Goal: Information Seeking & Learning: Find contact information

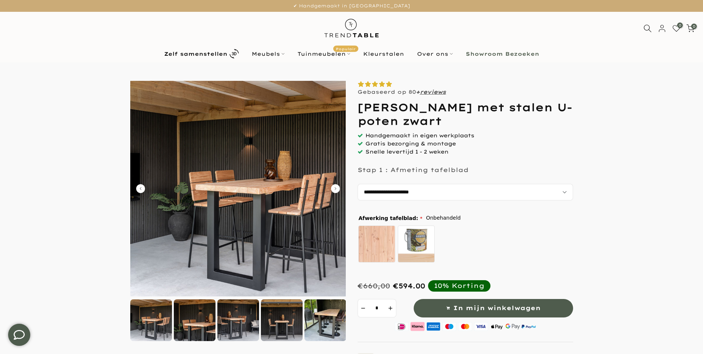
click at [233, 196] on img at bounding box center [238, 189] width 216 height 216
click at [296, 90] on img at bounding box center [238, 189] width 216 height 216
click at [202, 310] on div at bounding box center [195, 320] width 42 height 42
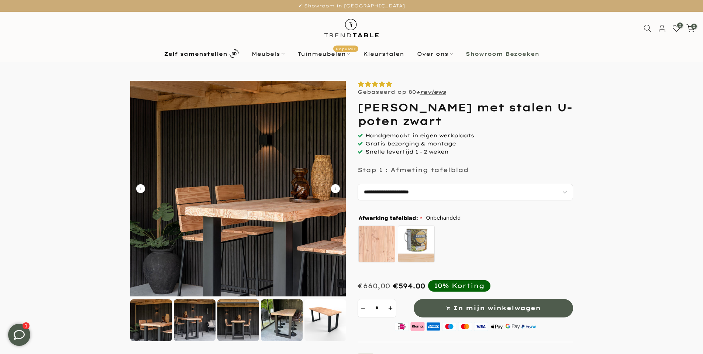
click at [221, 314] on div at bounding box center [238, 320] width 42 height 42
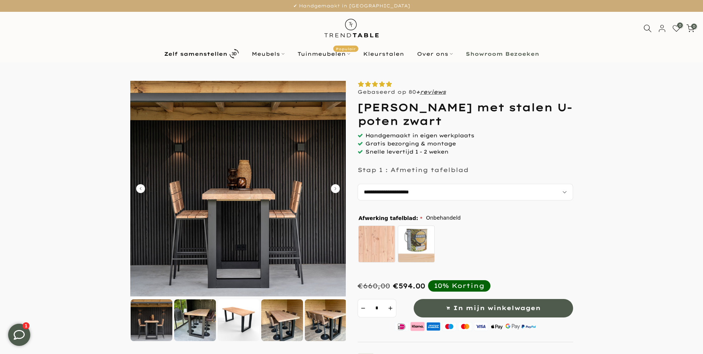
click at [243, 314] on div at bounding box center [239, 320] width 42 height 42
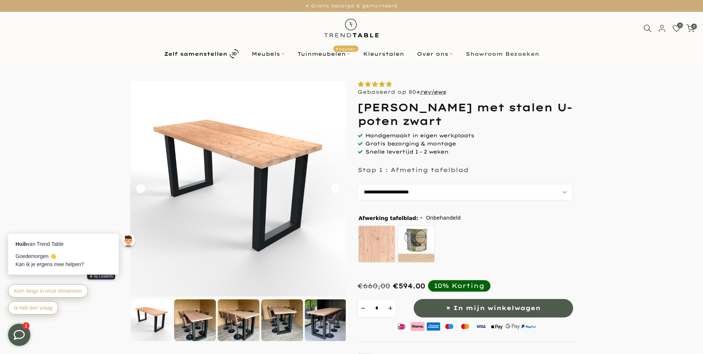
click at [285, 316] on div at bounding box center [282, 320] width 42 height 42
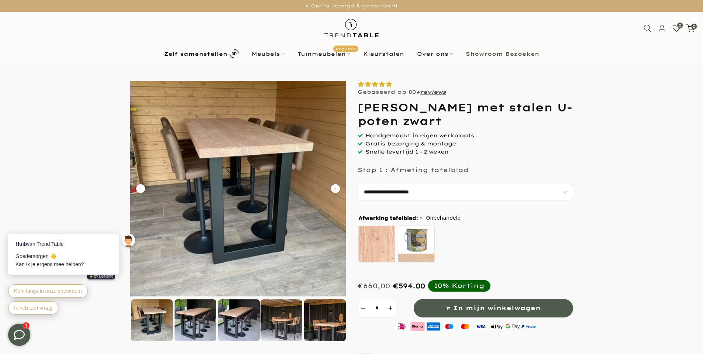
click at [317, 318] on div at bounding box center [325, 320] width 42 height 42
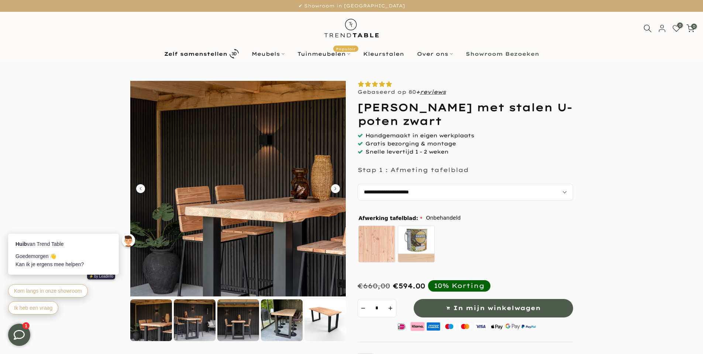
click at [286, 319] on div at bounding box center [282, 320] width 42 height 42
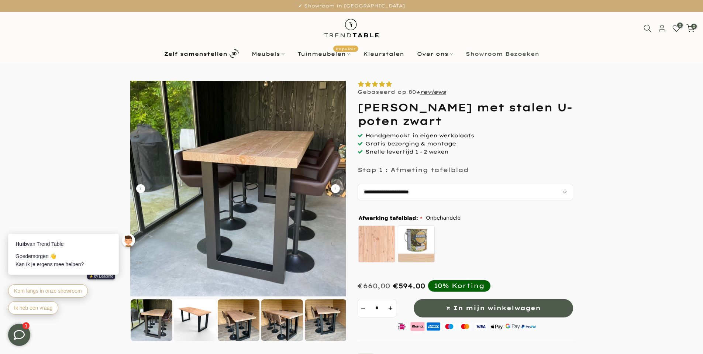
click at [236, 316] on div at bounding box center [239, 320] width 42 height 42
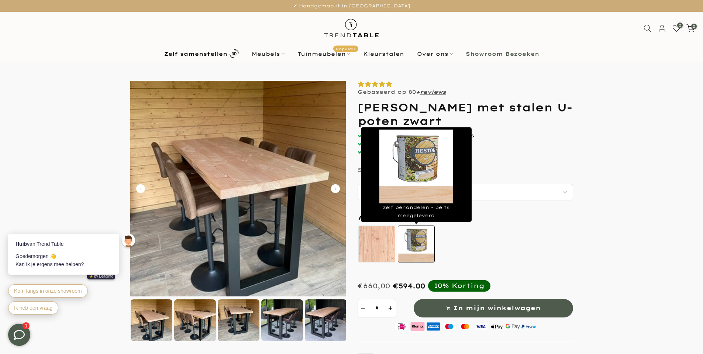
click at [422, 248] on label "zelf behandelen - beits meegeleverd" at bounding box center [416, 243] width 37 height 37
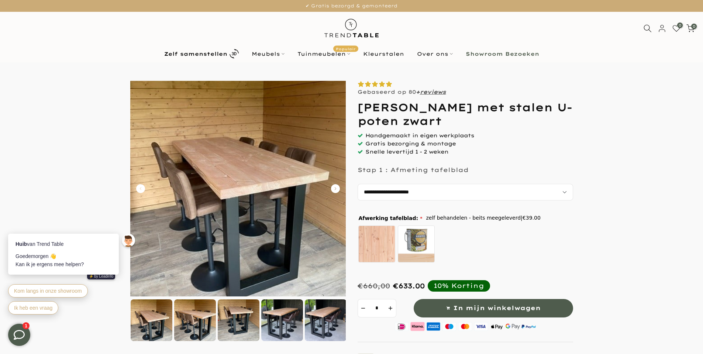
click at [157, 332] on img at bounding box center [152, 320] width 42 height 42
click at [155, 315] on img at bounding box center [152, 320] width 42 height 42
click at [205, 323] on div at bounding box center [195, 320] width 42 height 42
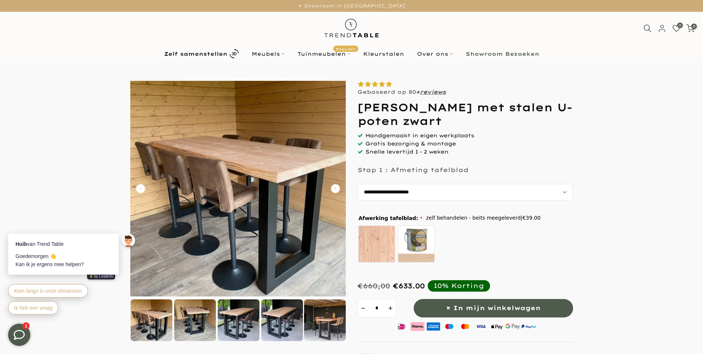
click at [142, 320] on div "Huib van Trend Table Goedemorgen 👋 Kan ik je ergens mee helpen? ⚡️ by Leadinfo …" at bounding box center [73, 270] width 144 height 107
click at [187, 321] on div at bounding box center [195, 320] width 42 height 42
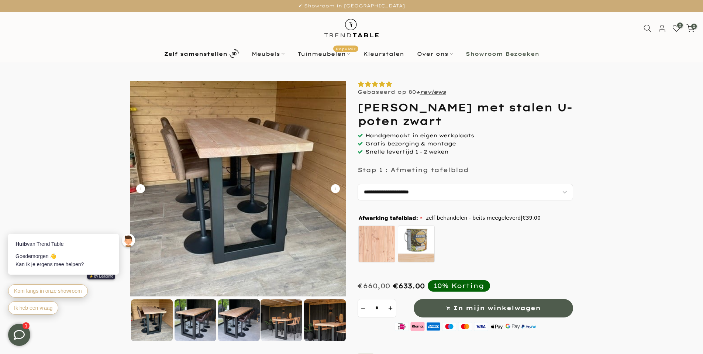
click at [198, 321] on div at bounding box center [196, 320] width 42 height 42
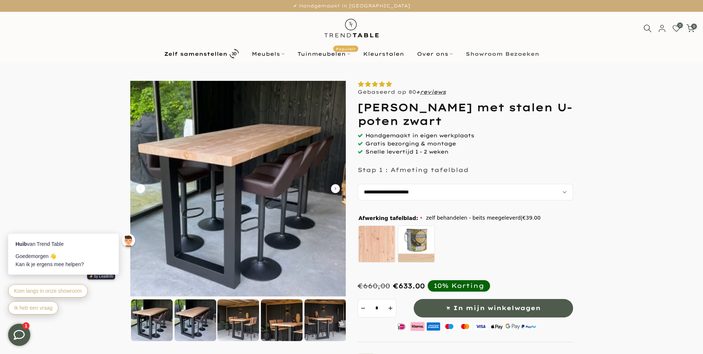
click at [198, 321] on div at bounding box center [196, 320] width 42 height 42
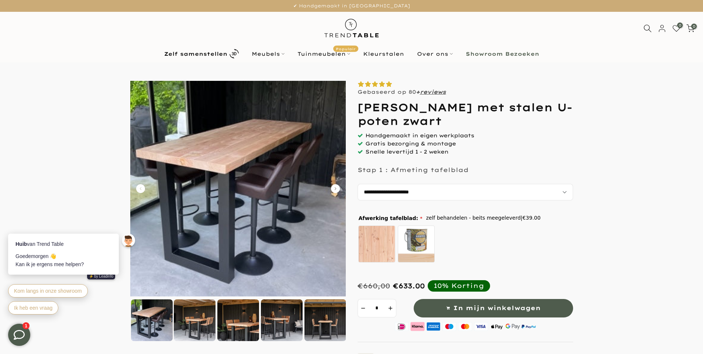
click at [198, 321] on div at bounding box center [195, 320] width 42 height 42
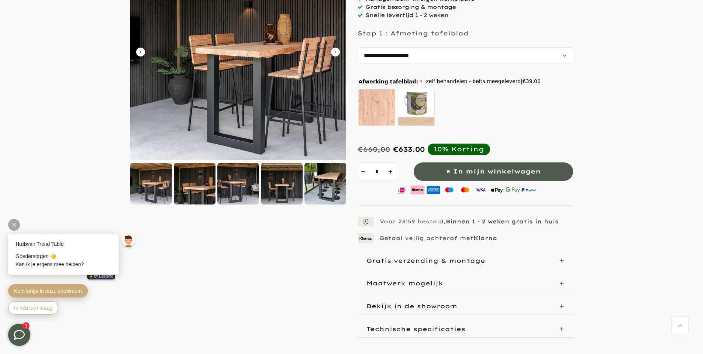
scroll to position [111, 0]
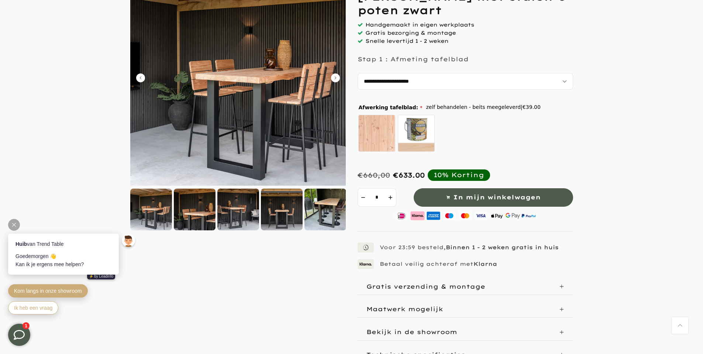
click at [40, 293] on span "Kom langs in onze showroom" at bounding box center [48, 291] width 68 height 6
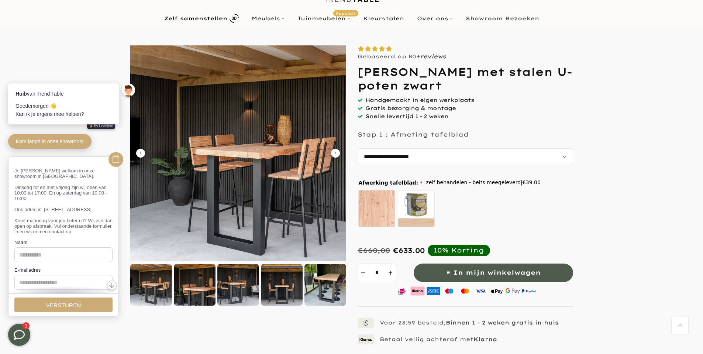
scroll to position [0, 0]
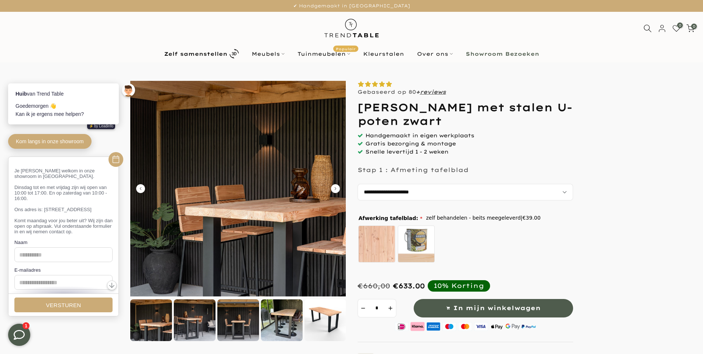
click at [640, 238] on form at bounding box center [351, 277] width 688 height 393
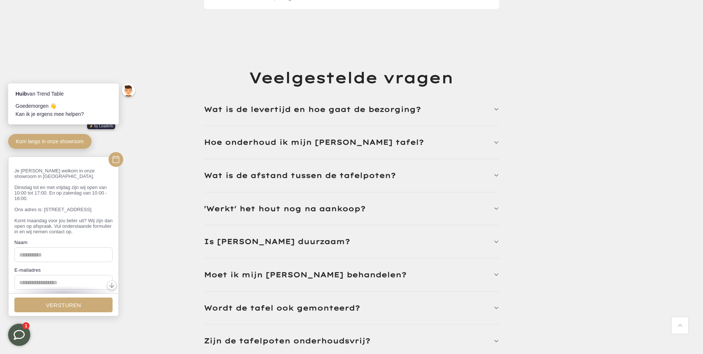
scroll to position [1439, 0]
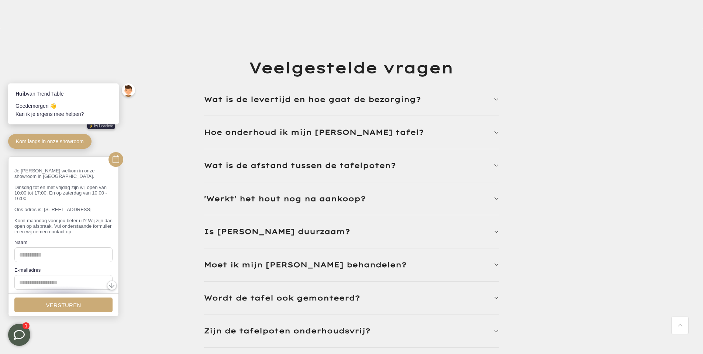
click at [369, 163] on p "Wat is de afstand tussen de tafelpoten?" at bounding box center [300, 165] width 192 height 9
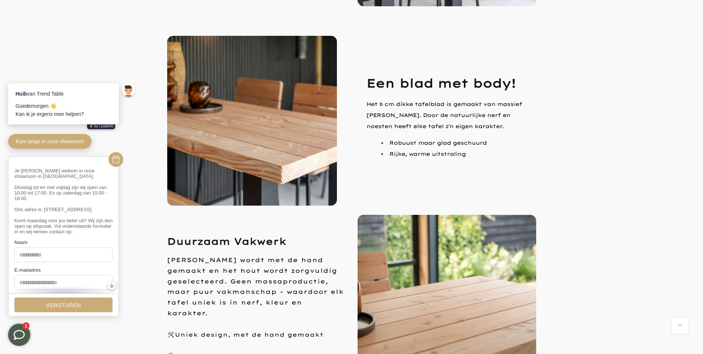
scroll to position [664, 0]
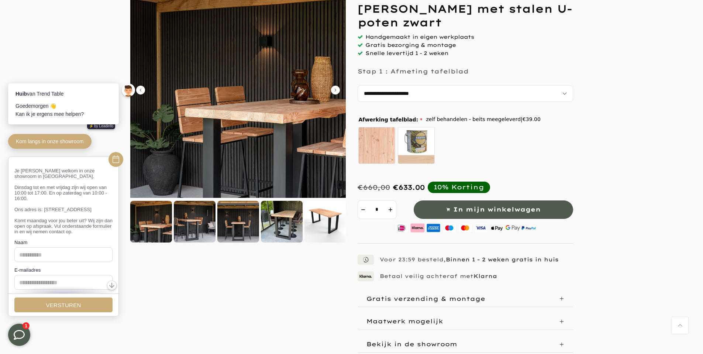
drag, startPoint x: 491, startPoint y: 238, endPoint x: 468, endPoint y: 234, distance: 24.0
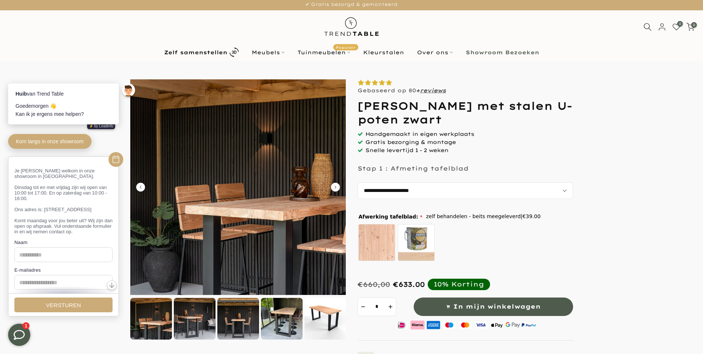
scroll to position [0, 0]
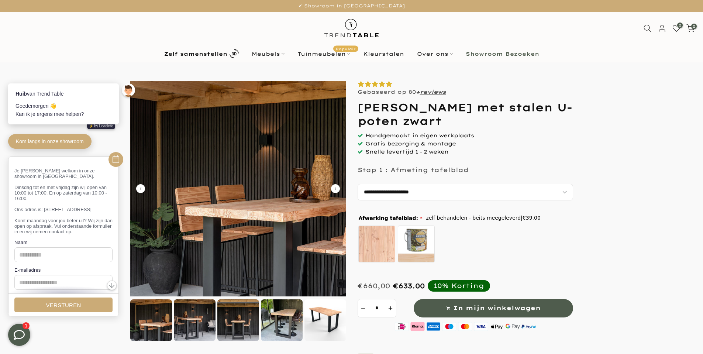
click at [663, 225] on form at bounding box center [351, 277] width 688 height 393
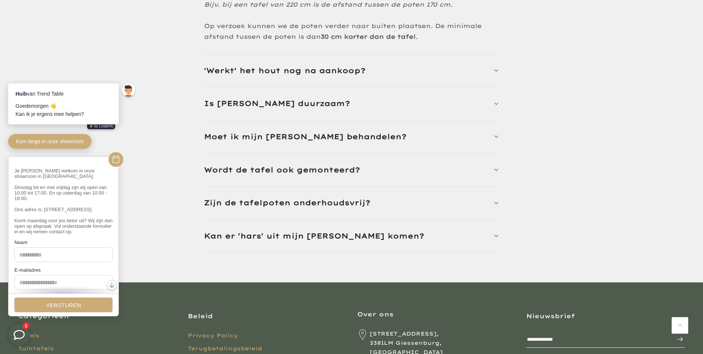
scroll to position [1587, 0]
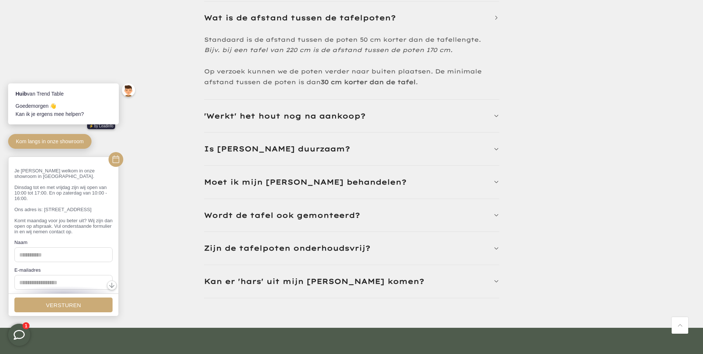
click at [319, 282] on p "Kan er 'hars' uit mijn [PERSON_NAME] komen?" at bounding box center [314, 281] width 220 height 9
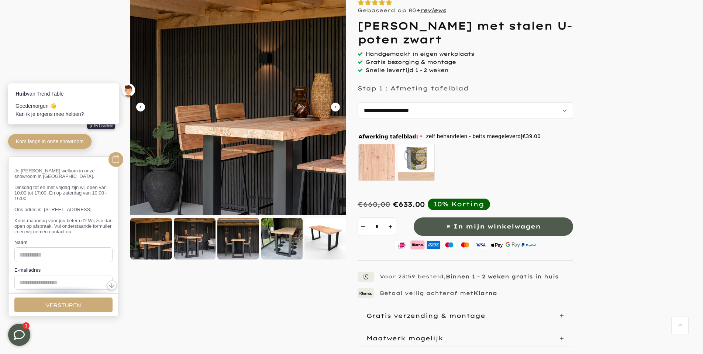
scroll to position [0, 0]
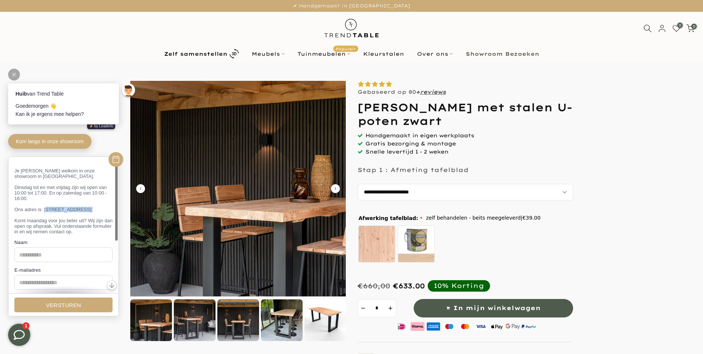
drag, startPoint x: 44, startPoint y: 214, endPoint x: 117, endPoint y: 224, distance: 73.7
click at [117, 224] on div "Je [PERSON_NAME] welkom in onze showroom in [GEOGRAPHIC_DATA]. Dinsdag tot en m…" at bounding box center [63, 259] width 110 height 205
drag, startPoint x: 43, startPoint y: 214, endPoint x: 100, endPoint y: 221, distance: 57.5
click at [100, 221] on p "Je [PERSON_NAME] welkom in onze showroom in [GEOGRAPHIC_DATA]. Dinsdag tot en m…" at bounding box center [63, 201] width 98 height 66
copy p "[STREET_ADDRESS]"
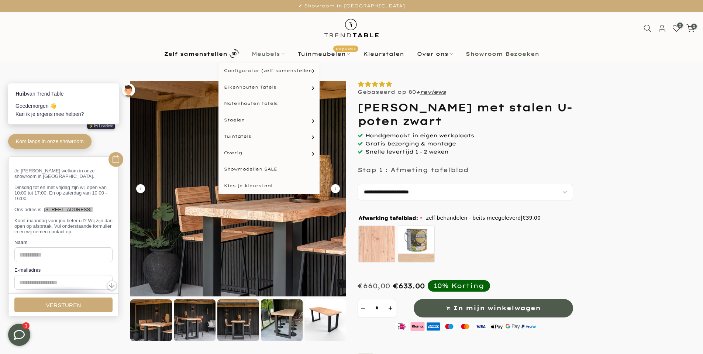
click at [268, 51] on link "Meubels" at bounding box center [268, 53] width 46 height 9
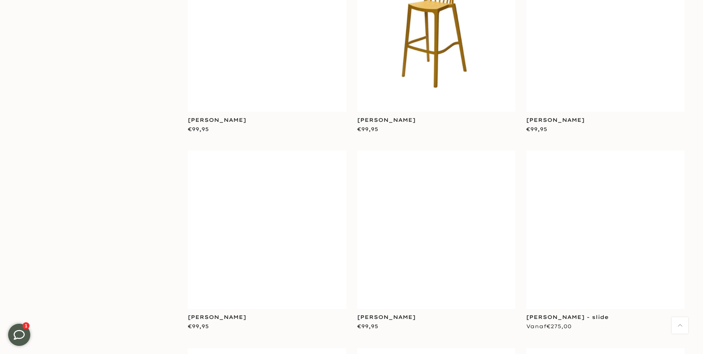
scroll to position [1255, 0]
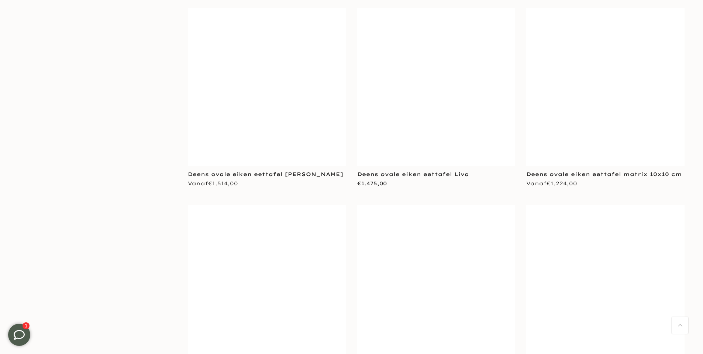
scroll to position [2694, 0]
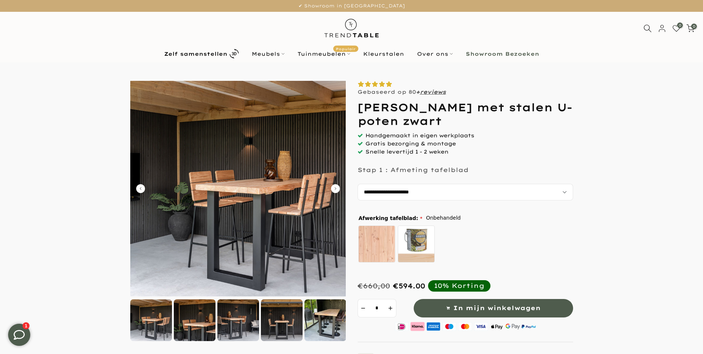
click at [603, 194] on form at bounding box center [351, 277] width 688 height 393
